Goal: Task Accomplishment & Management: Use online tool/utility

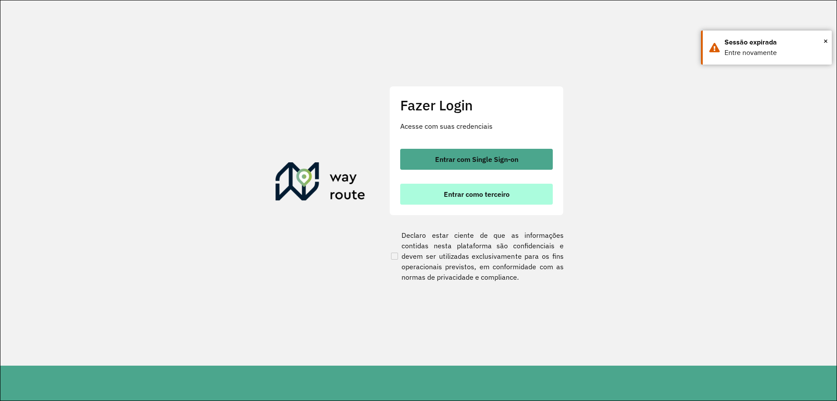
click at [504, 192] on span "Entrar como terceiro" at bounding box center [477, 194] width 66 height 7
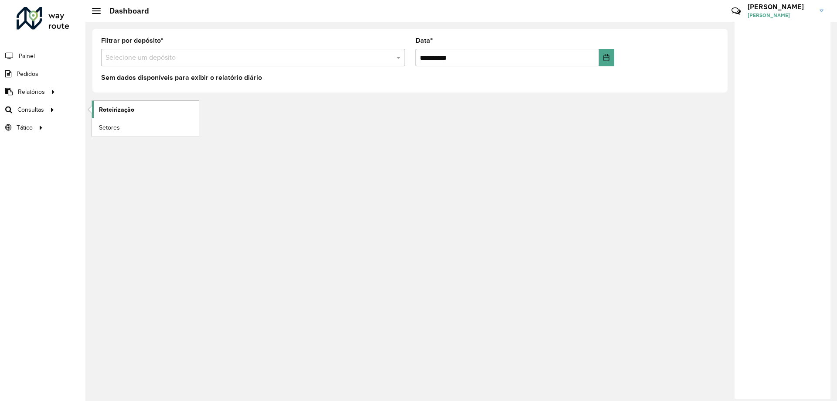
click at [146, 113] on link "Roteirização" at bounding box center [145, 109] width 107 height 17
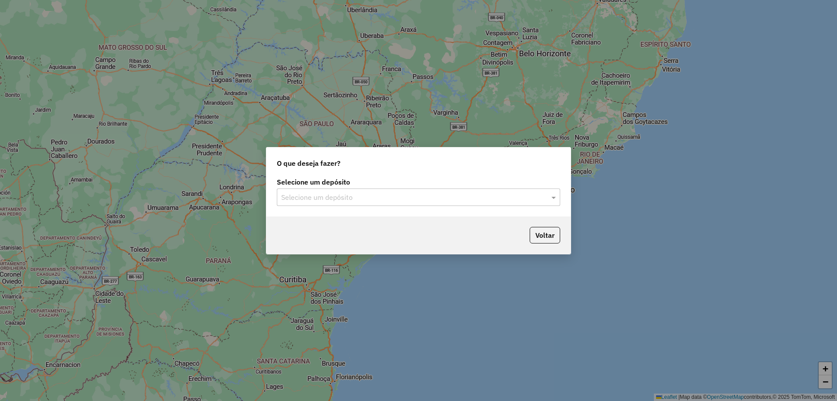
click at [394, 199] on input "text" at bounding box center [409, 197] width 257 height 10
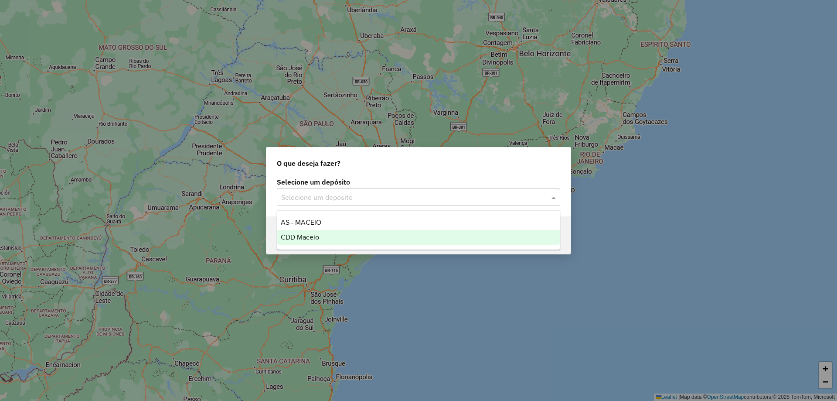
click at [354, 234] on div "CDD Maceio" at bounding box center [418, 237] width 283 height 15
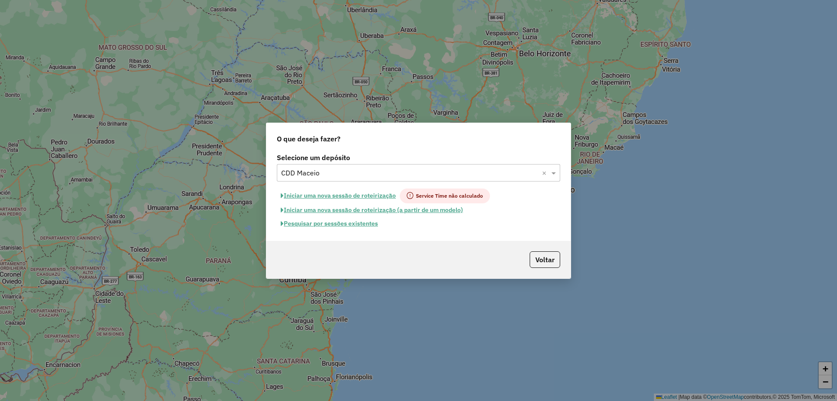
click at [338, 224] on button "Pesquisar por sessões existentes" at bounding box center [329, 224] width 105 height 14
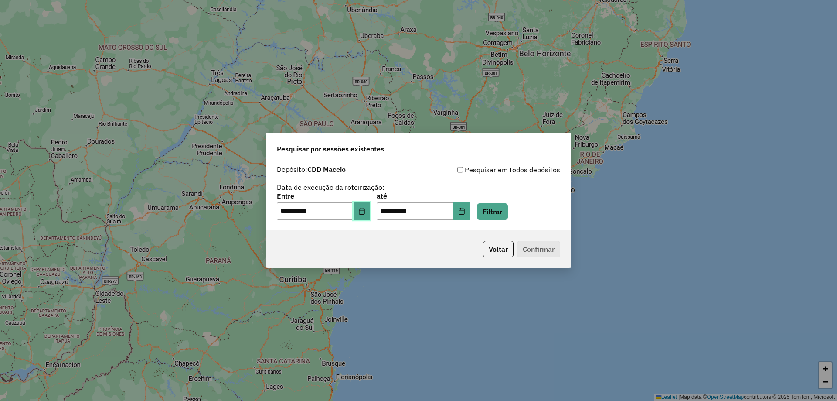
click at [365, 209] on icon "Choose Date" at bounding box center [361, 211] width 7 height 7
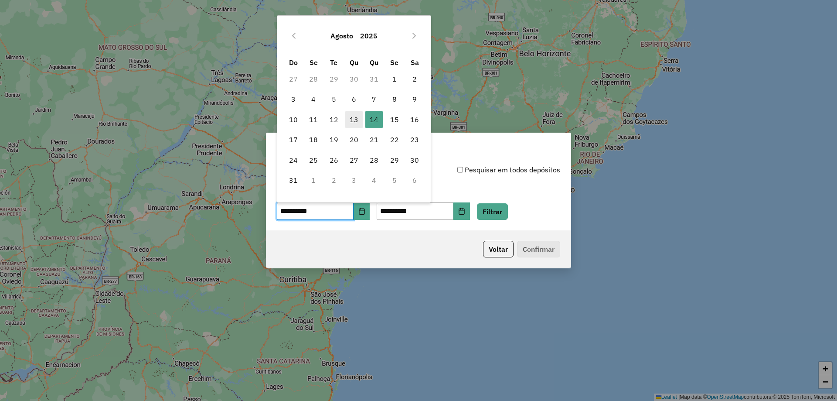
click at [356, 123] on span "13" at bounding box center [353, 119] width 17 height 17
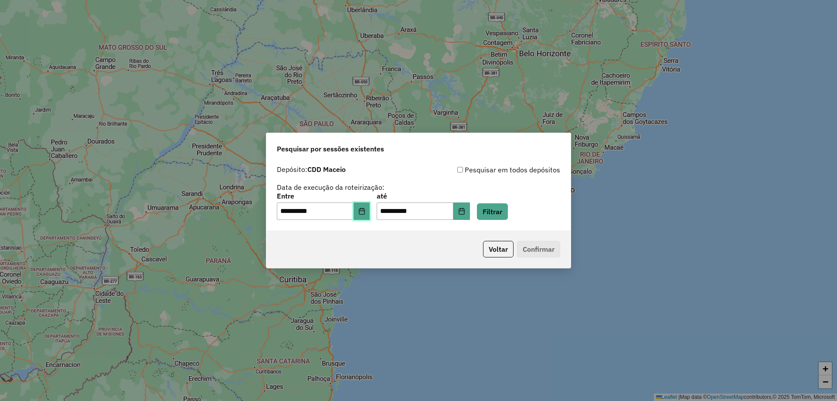
click at [365, 213] on icon "Choose Date" at bounding box center [361, 211] width 7 height 7
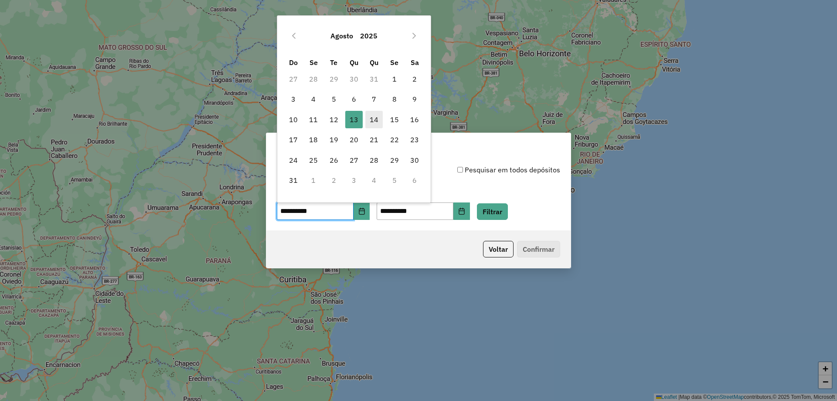
click at [372, 119] on span "14" at bounding box center [373, 119] width 17 height 17
type input "**********"
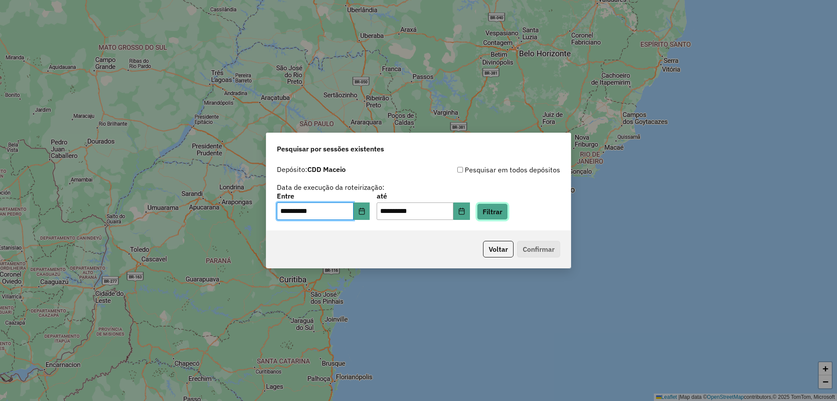
click at [505, 215] on button "Filtrar" at bounding box center [492, 211] width 31 height 17
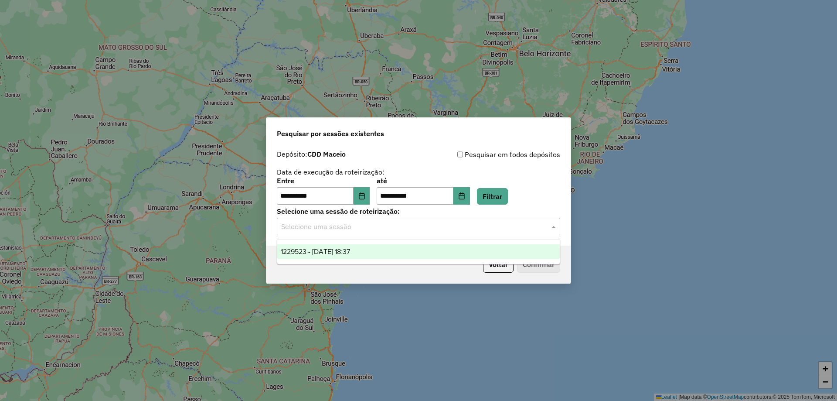
click at [363, 229] on input "text" at bounding box center [409, 226] width 257 height 10
click at [350, 254] on span "1229523 - 14/08/2025 18:37" at bounding box center [315, 251] width 69 height 7
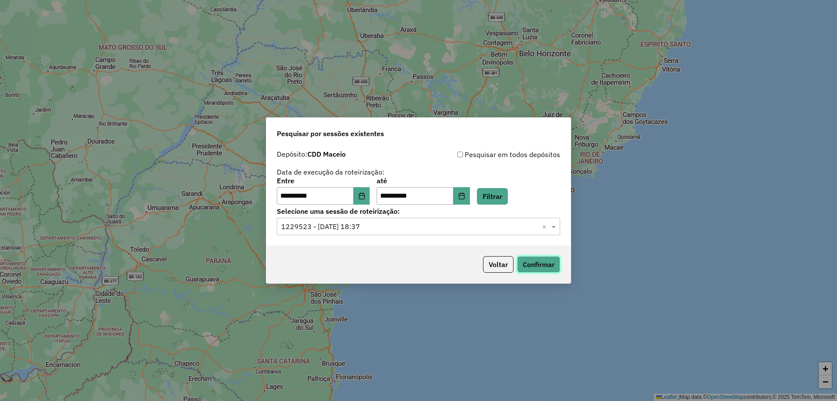
click at [544, 260] on button "Confirmar" at bounding box center [538, 264] width 43 height 17
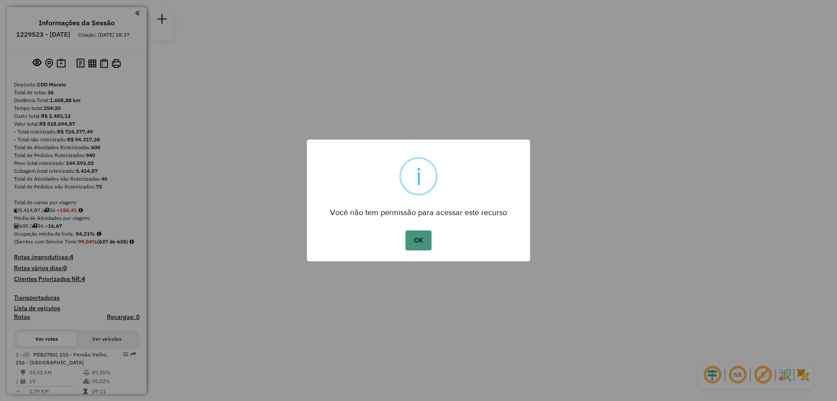
click at [418, 239] on button "OK" at bounding box center [419, 240] width 26 height 20
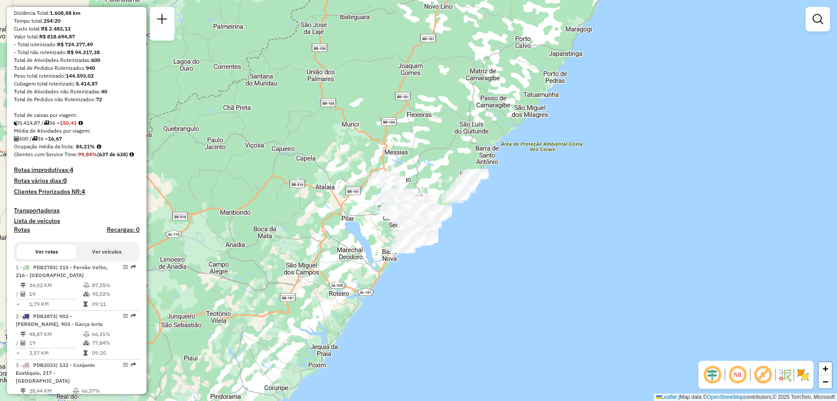
scroll to position [381, 0]
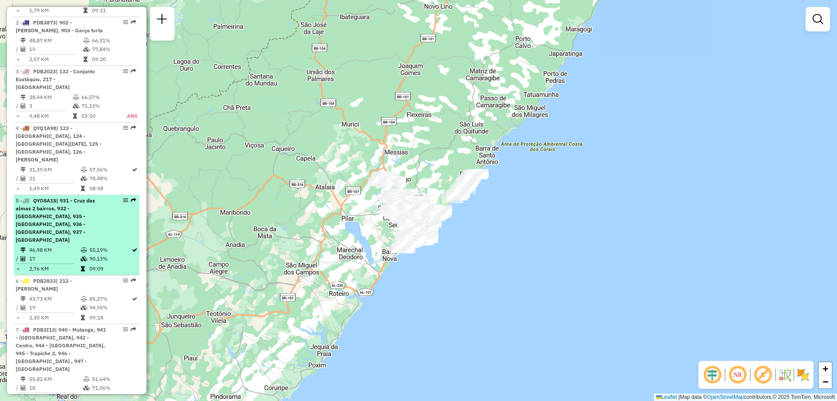
click at [67, 222] on div "5 - QYO8A15 | 931 - Cruz das almas 2 bairros, 932 - Feitosa, 935 - Jacintinho, …" at bounding box center [62, 220] width 92 height 47
select select "**********"
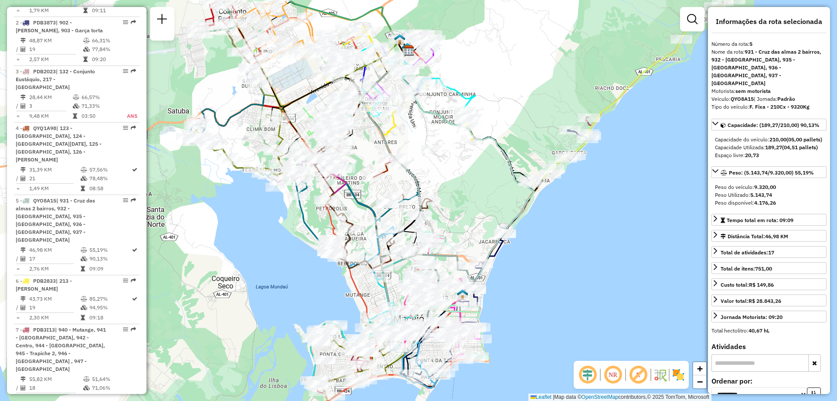
click at [590, 372] on em at bounding box center [587, 374] width 21 height 21
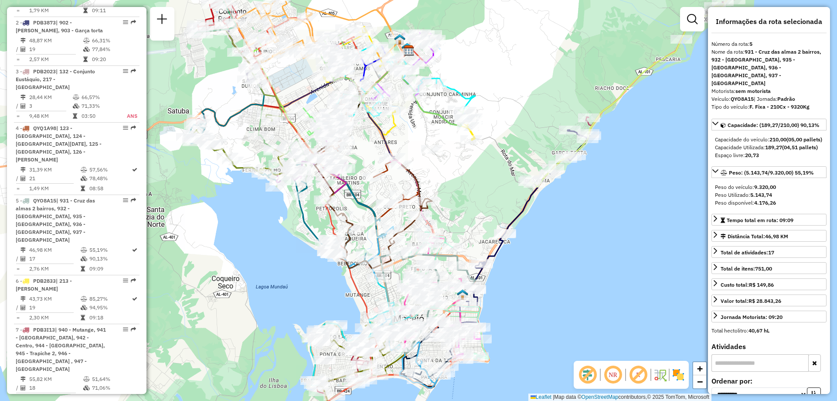
click at [610, 373] on em at bounding box center [613, 374] width 21 height 21
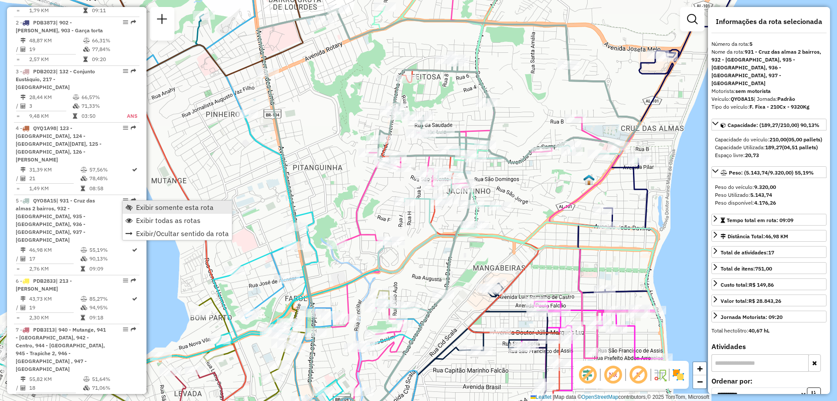
click at [131, 204] on span "Exibir somente esta rota" at bounding box center [129, 207] width 7 height 7
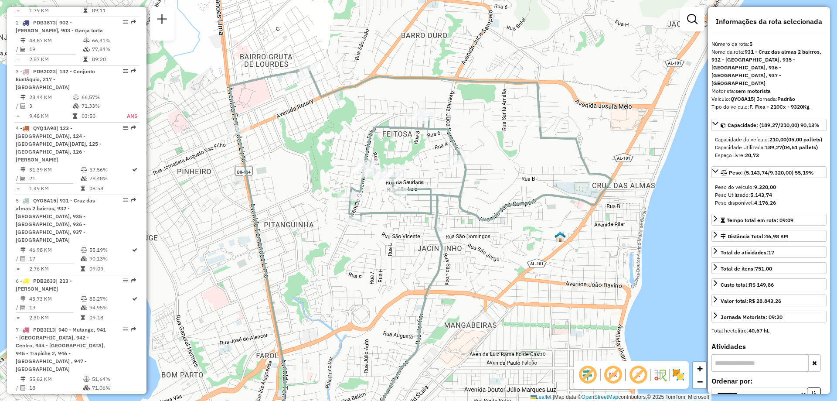
drag, startPoint x: 509, startPoint y: 92, endPoint x: 498, endPoint y: 158, distance: 66.7
click at [498, 158] on div "Janela de atendimento Grade de atendimento Capacidade Transportadoras Veículos …" at bounding box center [418, 200] width 837 height 401
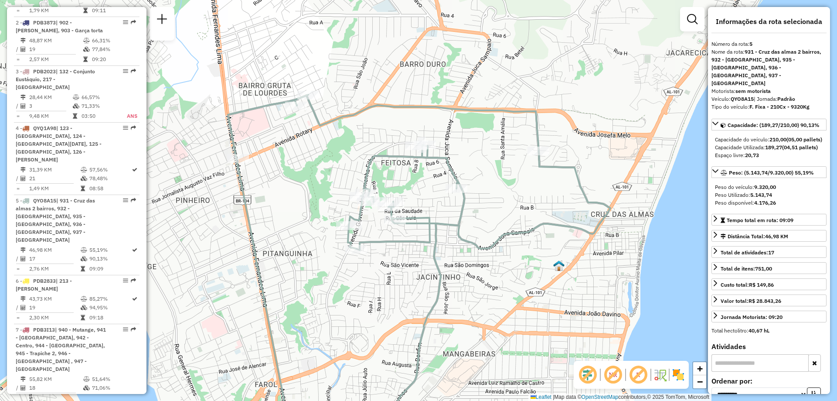
drag, startPoint x: 508, startPoint y: 148, endPoint x: 506, endPoint y: 177, distance: 28.4
click at [506, 177] on div "Janela de atendimento Grade de atendimento Capacidade Transportadoras Veículos …" at bounding box center [418, 200] width 837 height 401
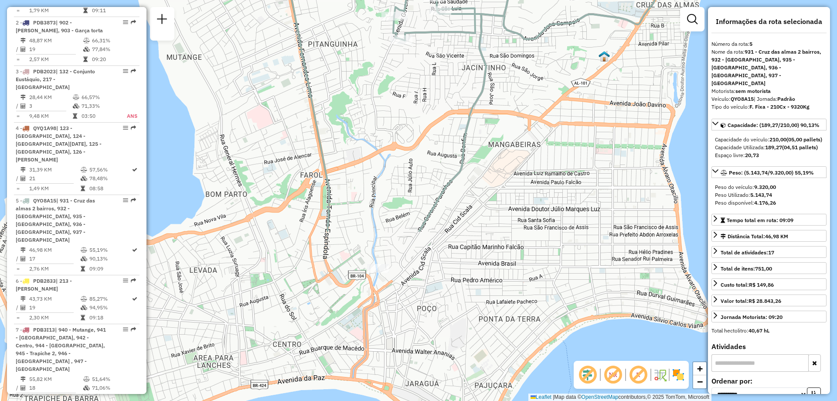
drag, startPoint x: 455, startPoint y: 338, endPoint x: 500, endPoint y: 129, distance: 214.1
click at [500, 129] on div "Janela de atendimento Grade de atendimento Capacidade Transportadoras Veículos …" at bounding box center [418, 200] width 837 height 401
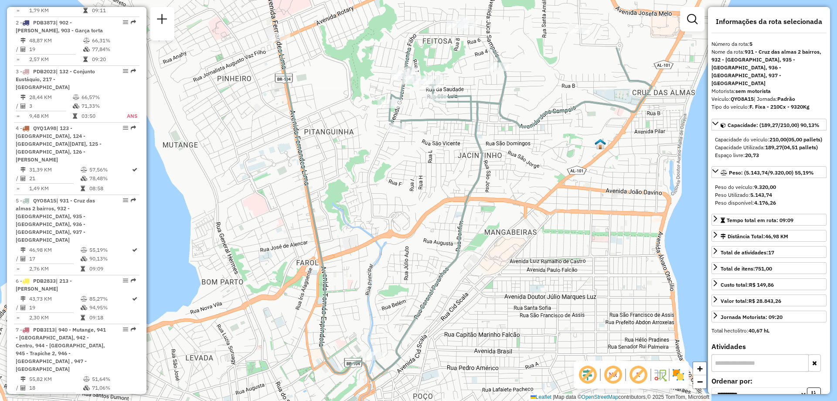
drag, startPoint x: 517, startPoint y: 161, endPoint x: 512, endPoint y: 227, distance: 66.0
click at [512, 227] on div "Janela de atendimento Grade de atendimento Capacidade Transportadoras Veículos …" at bounding box center [418, 200] width 837 height 401
